Goal: Task Accomplishment & Management: Complete application form

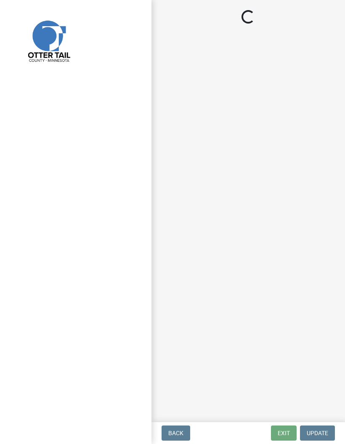
select select "710d5f49-2663-4e73-9718-d0c4e189f5ed"
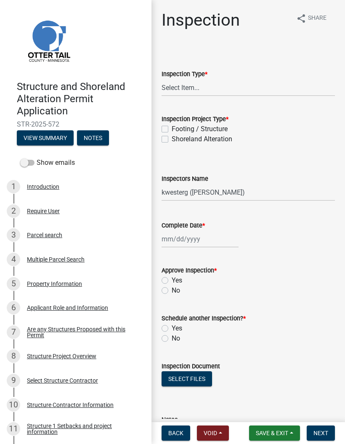
click at [287, 431] on span "Save & Exit" at bounding box center [272, 433] width 32 height 7
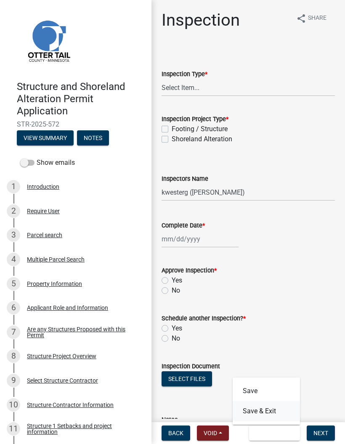
click at [278, 409] on button "Save & Exit" at bounding box center [266, 411] width 67 height 20
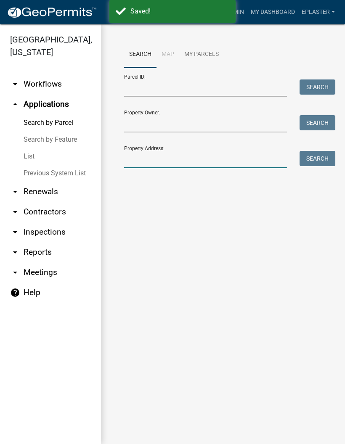
click at [215, 157] on input "Property Address:" at bounding box center [205, 159] width 163 height 17
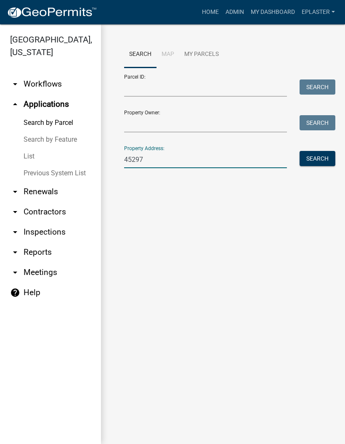
type input "45297"
click at [317, 166] on button "Search" at bounding box center [318, 158] width 36 height 15
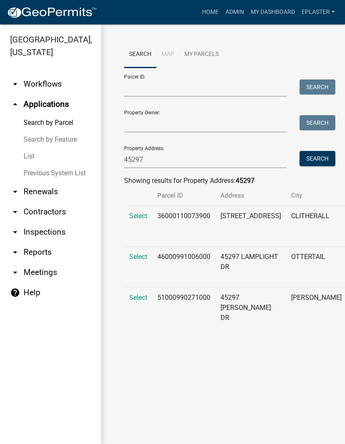
click at [147, 261] on span "Select" at bounding box center [138, 257] width 18 height 8
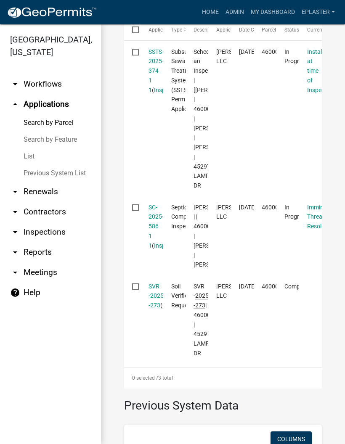
scroll to position [313, 0]
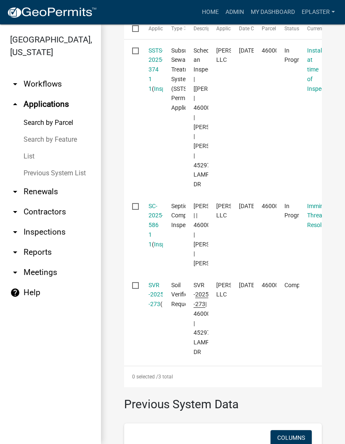
click at [158, 92] on link "SSTS-2025-374 1 1" at bounding box center [156, 69] width 15 height 45
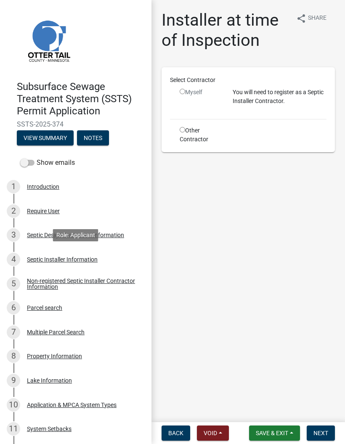
click at [124, 257] on div "4 Septic Installer Information" at bounding box center [72, 259] width 131 height 13
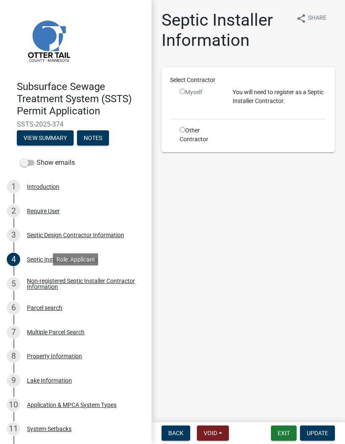
click at [122, 283] on div "Non-registered Septic Installer Contractor Information" at bounding box center [82, 284] width 111 height 12
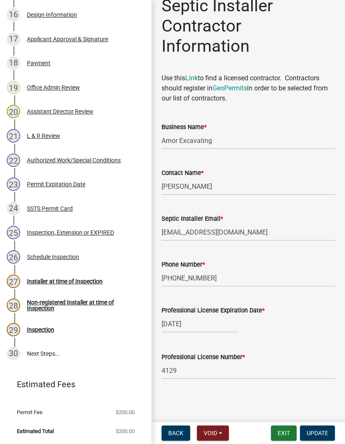
scroll to position [535, 0]
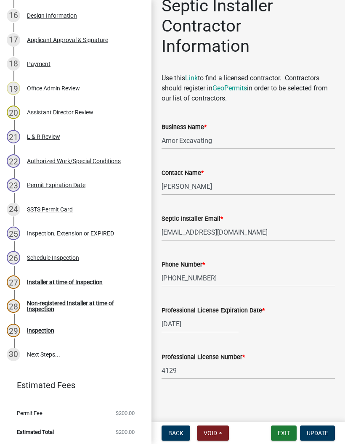
click at [120, 160] on div "Authorized Work/Special Conditions" at bounding box center [74, 161] width 94 height 6
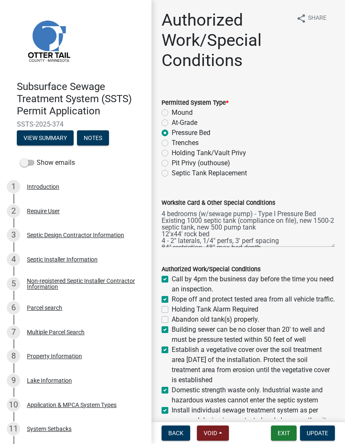
scroll to position [0, 0]
